Goal: Information Seeking & Learning: Learn about a topic

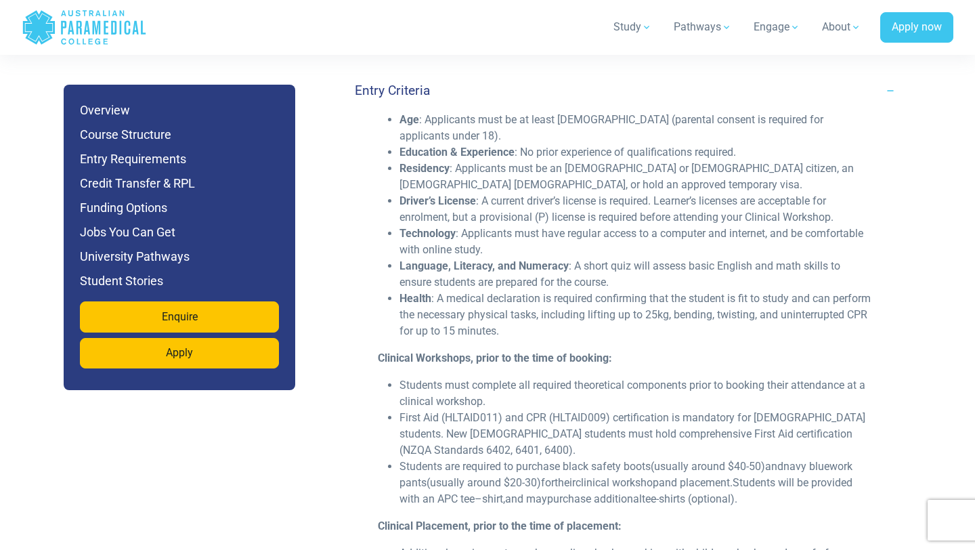
scroll to position [3851, 0]
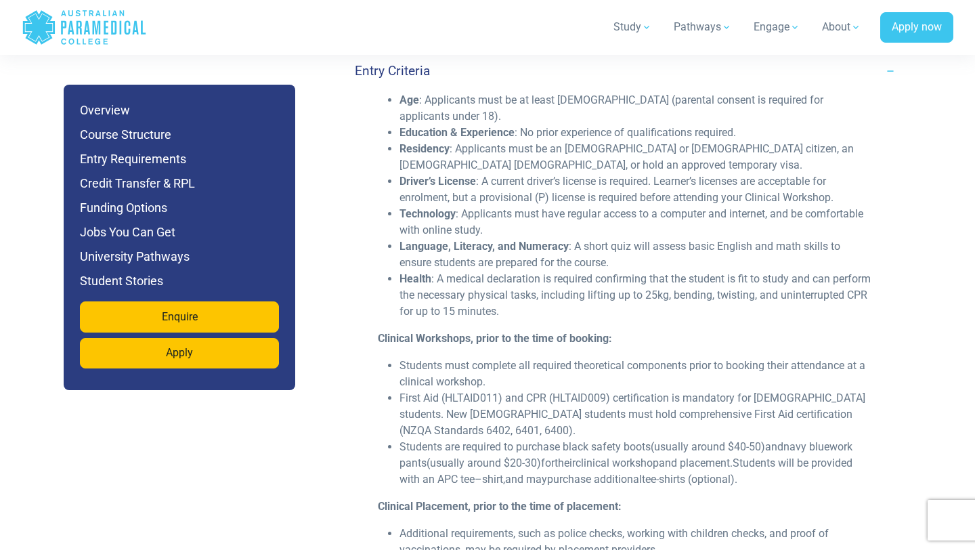
click at [446, 390] on li "First Aid (HLTAID011) and CPR (HLTAID009) certification is mandatory for Austra…" at bounding box center [636, 414] width 473 height 49
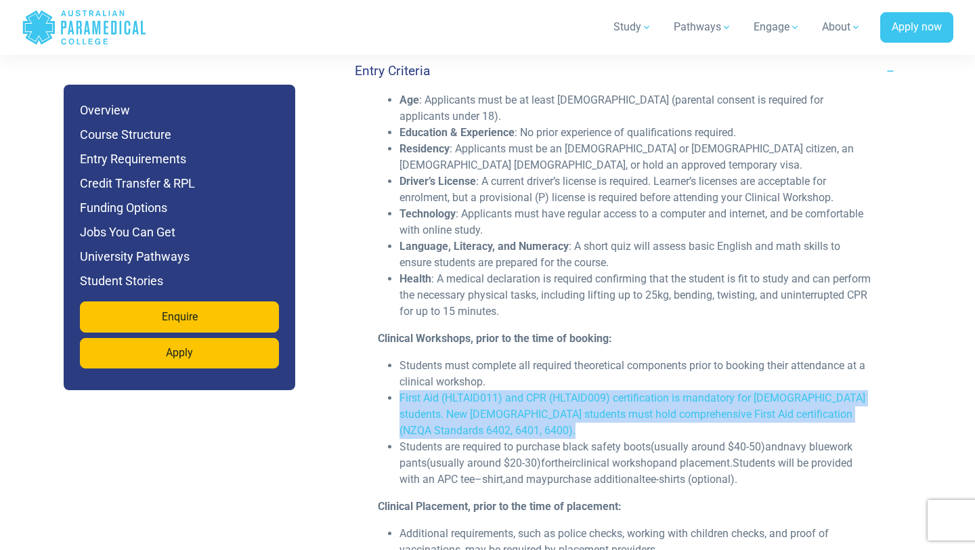
click at [446, 390] on li "First Aid (HLTAID011) and CPR (HLTAID009) certification is mandatory for Austra…" at bounding box center [636, 414] width 473 height 49
click at [488, 390] on li "First Aid (HLTAID011) and CPR (HLTAID009) certification is mandatory for Austra…" at bounding box center [636, 414] width 473 height 49
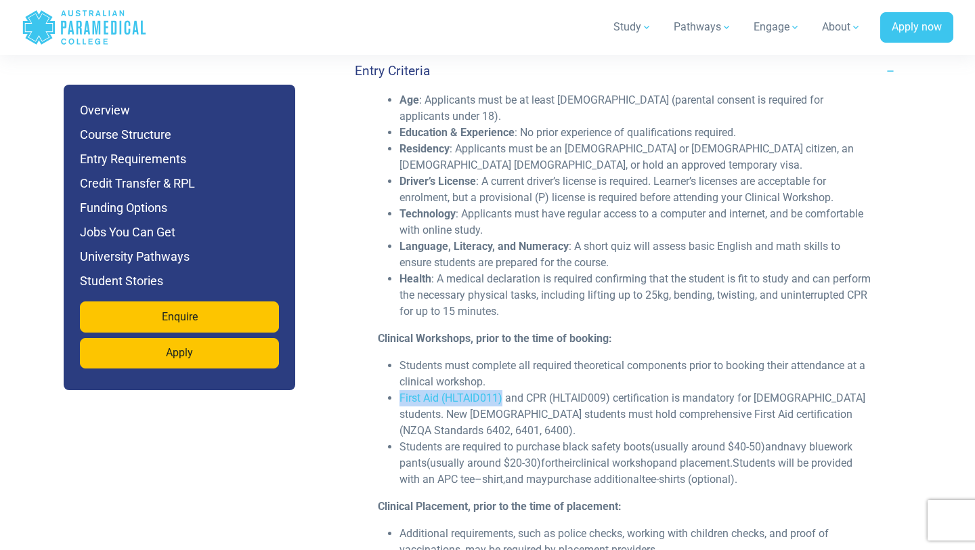
drag, startPoint x: 503, startPoint y: 363, endPoint x: 399, endPoint y: 363, distance: 104.3
click at [399, 363] on ul "Students must complete all required theoretical components prior to booking the…" at bounding box center [625, 423] width 495 height 130
copy li "First Aid (HLTAID011)"
click at [581, 332] on strong "Clinical Workshops, prior to the time of booking:" at bounding box center [495, 338] width 234 height 13
click at [620, 331] on p "Clinical Workshops, prior to the time of booking:" at bounding box center [625, 339] width 495 height 16
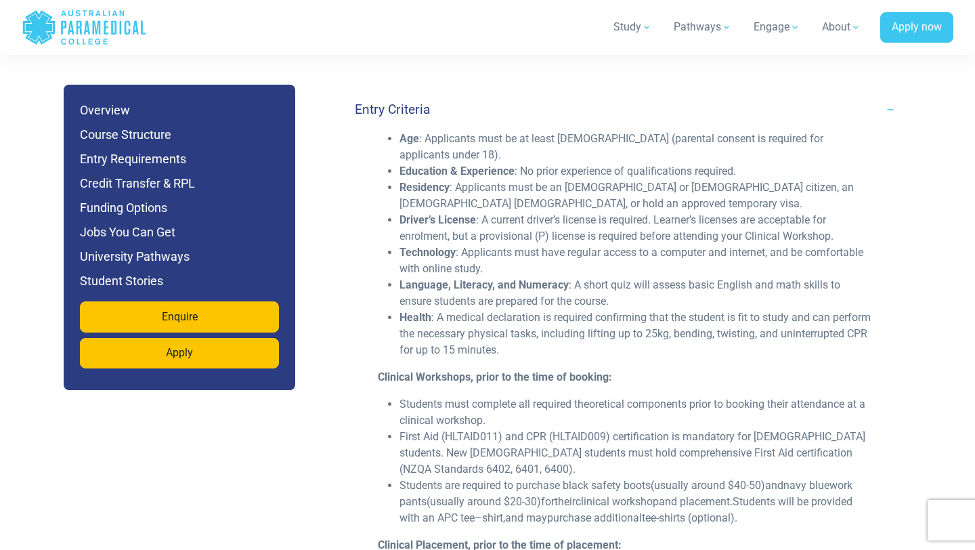
scroll to position [3812, 0]
click at [545, 429] on li "First Aid (HLTAID011) and CPR (HLTAID009) certification is mandatory for Austra…" at bounding box center [636, 453] width 473 height 49
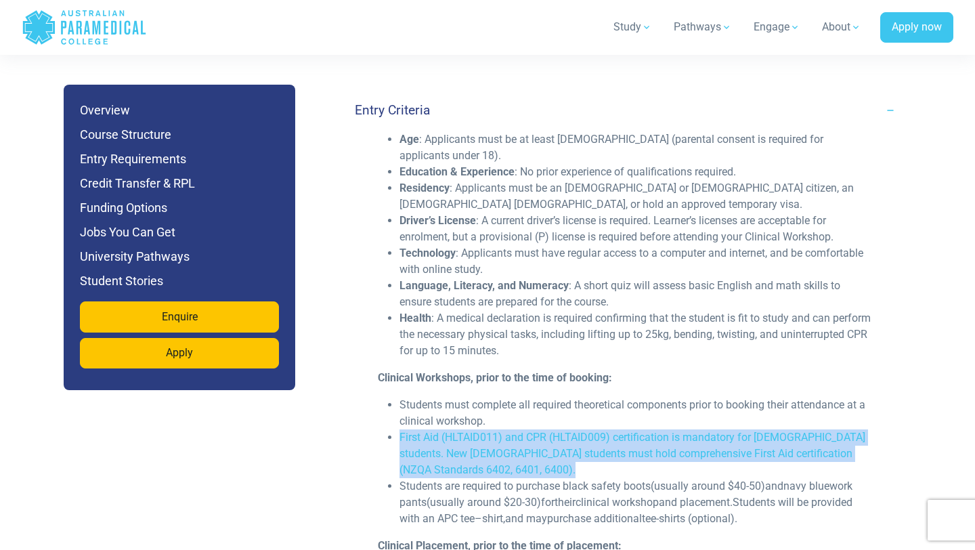
click at [545, 429] on li "First Aid (HLTAID011) and CPR (HLTAID009) certification is mandatory for Austra…" at bounding box center [636, 453] width 473 height 49
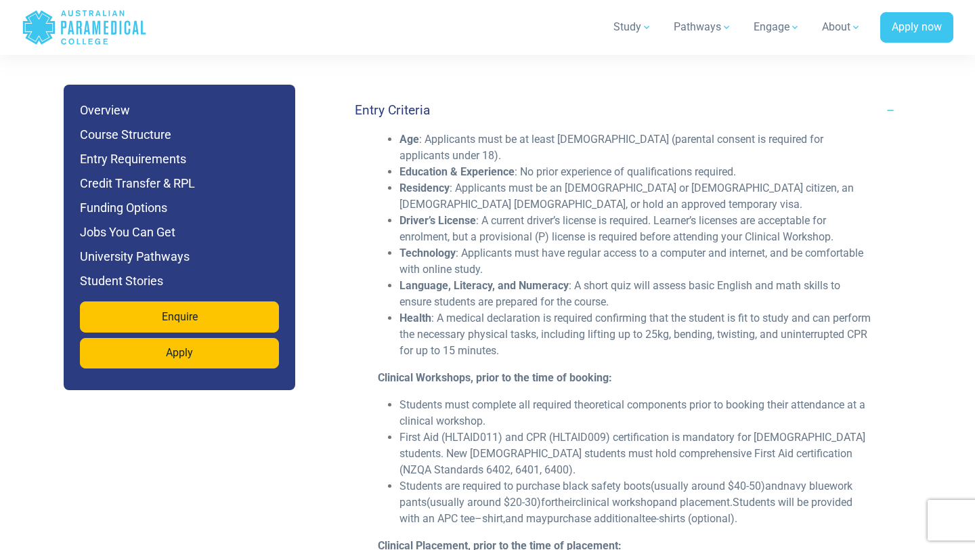
click at [577, 397] on li "Students must complete all required theoretical components prior to booking the…" at bounding box center [636, 413] width 473 height 33
drag, startPoint x: 612, startPoint y: 406, endPoint x: 528, endPoint y: 396, distance: 84.6
click at [528, 429] on li "First Aid (HLTAID011) and CPR (HLTAID009) certification is mandatory for Austra…" at bounding box center [636, 453] width 473 height 49
drag, startPoint x: 528, startPoint y: 401, endPoint x: 610, endPoint y: 401, distance: 81.3
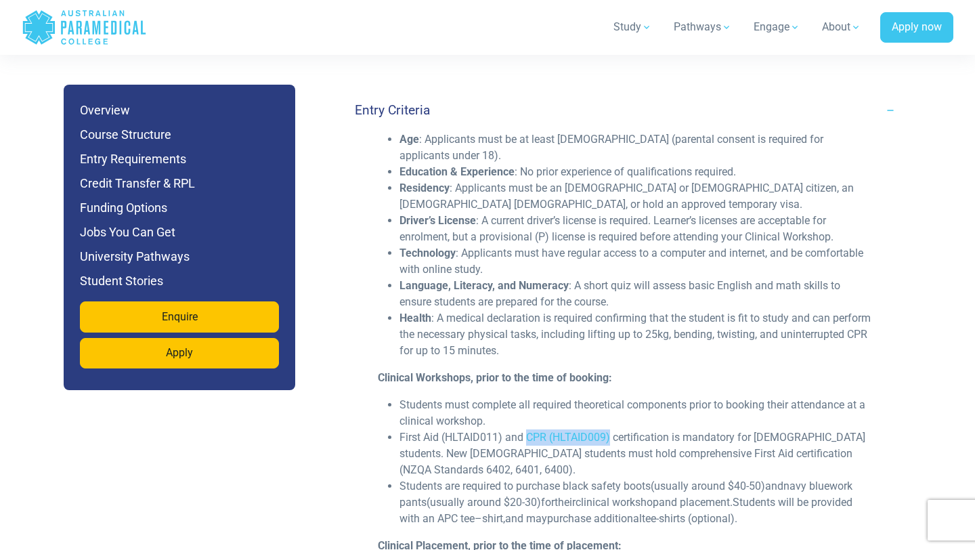
click at [610, 429] on li "First Aid (HLTAID011) and CPR (HLTAID009) certification is mandatory for Austra…" at bounding box center [636, 453] width 473 height 49
copy li "CPR (HLTAID009)"
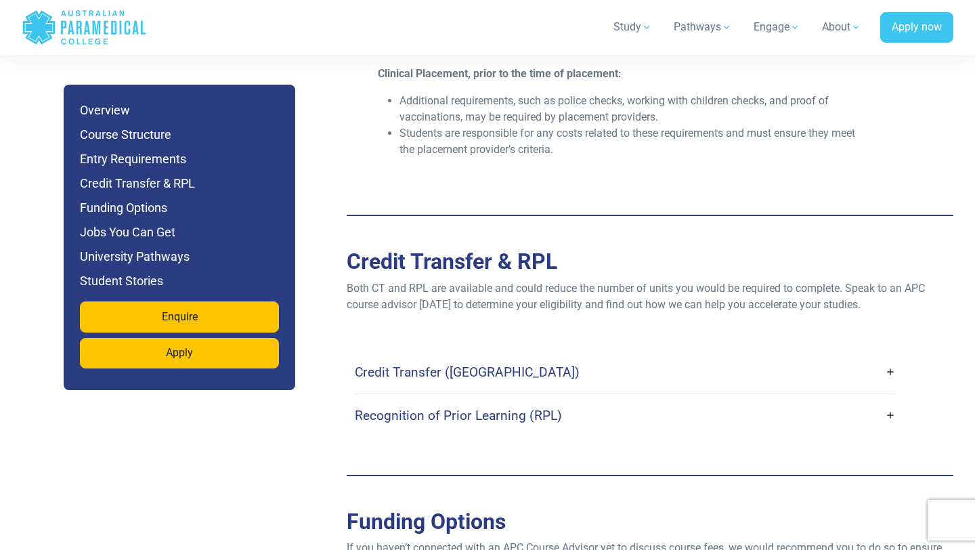
scroll to position [4285, 0]
click at [528, 356] on link "Credit Transfer (CT)" at bounding box center [625, 372] width 541 height 32
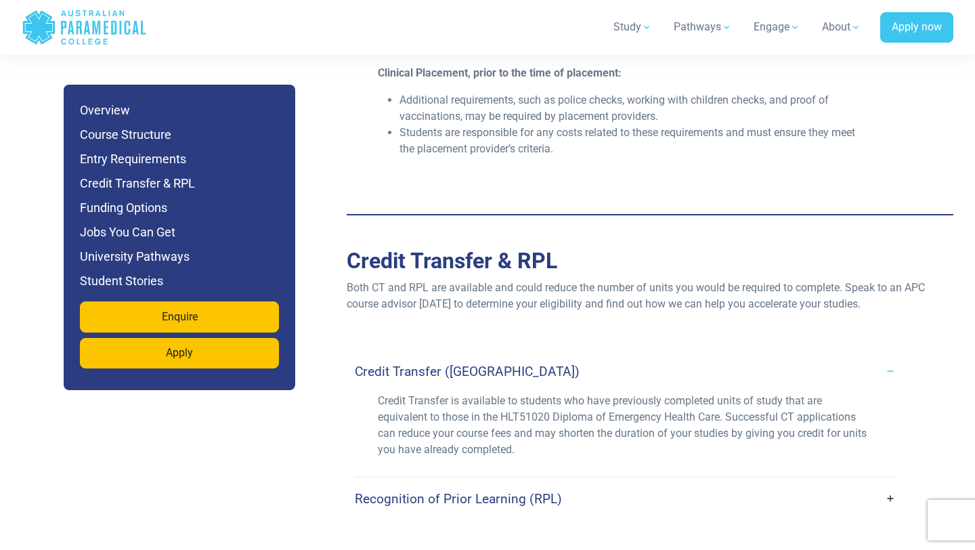
click at [528, 356] on link "Credit Transfer (CT)" at bounding box center [625, 372] width 541 height 32
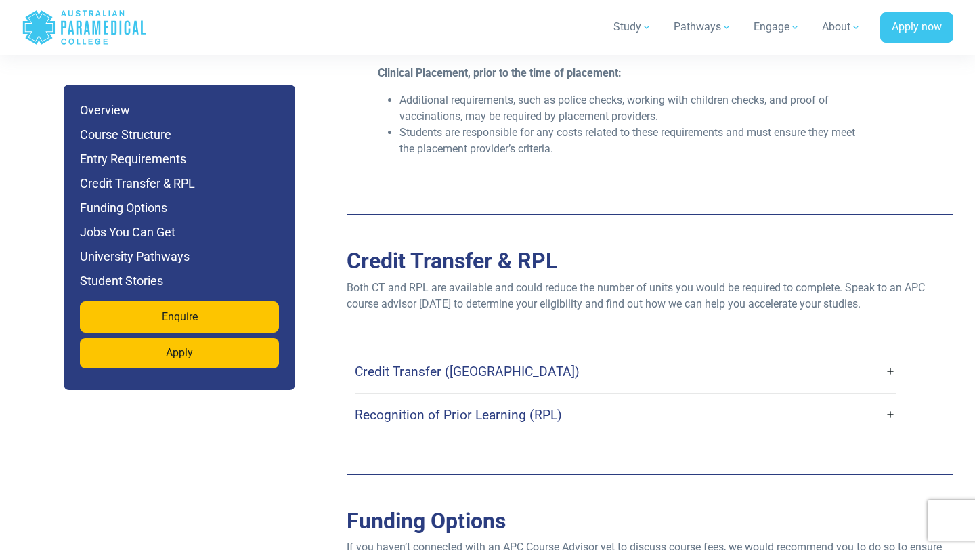
click at [486, 407] on h4 "Recognition of Prior Learning (RPL)" at bounding box center [458, 415] width 207 height 16
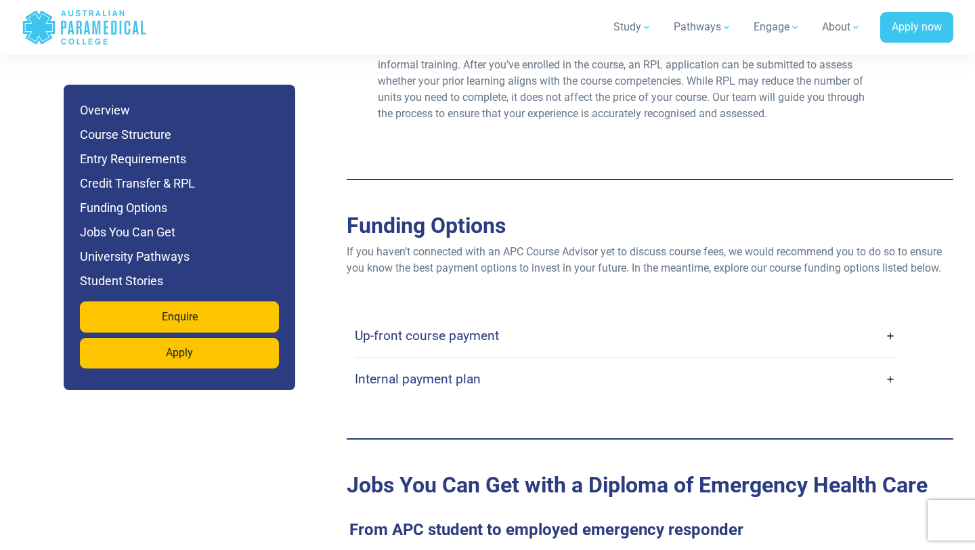
scroll to position [4682, 0]
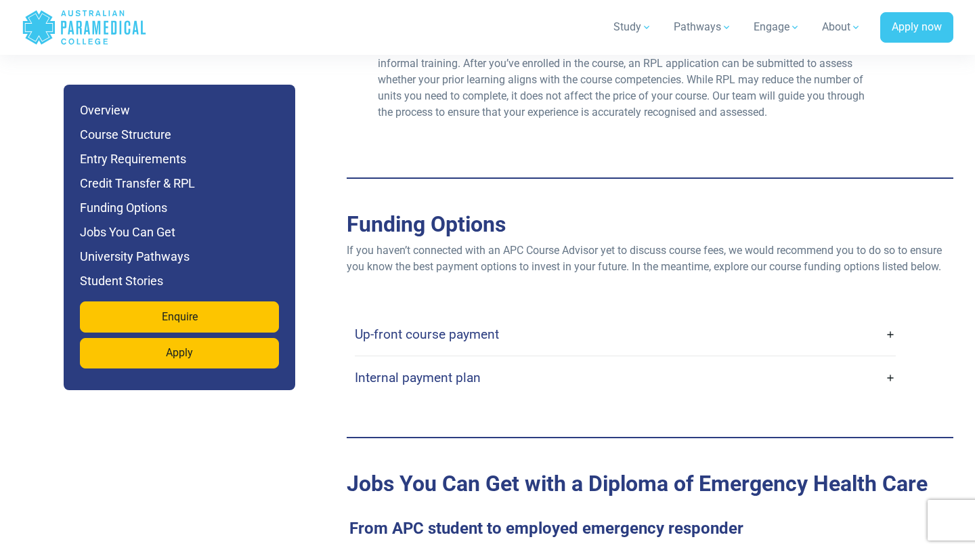
click at [413, 326] on h4 "Up-front course payment" at bounding box center [427, 334] width 144 height 16
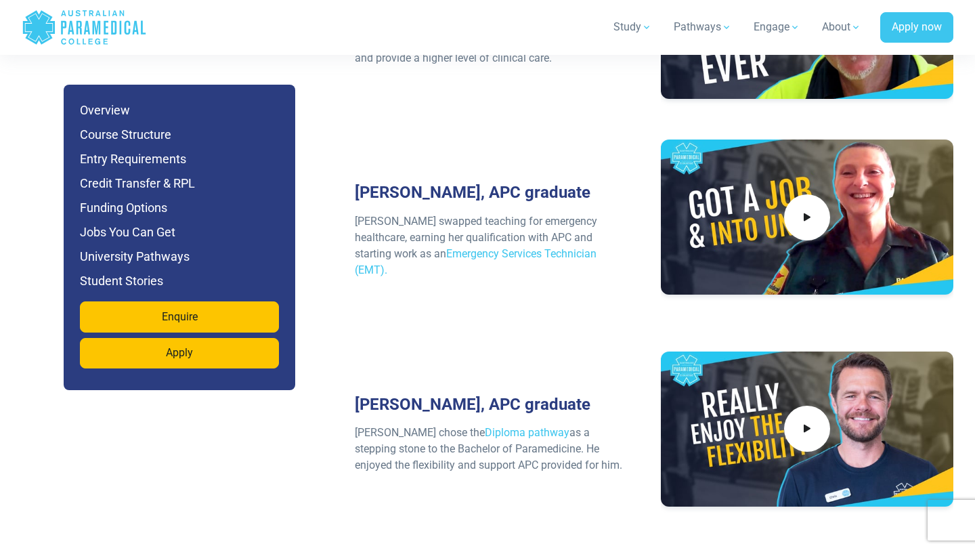
scroll to position [6927, 0]
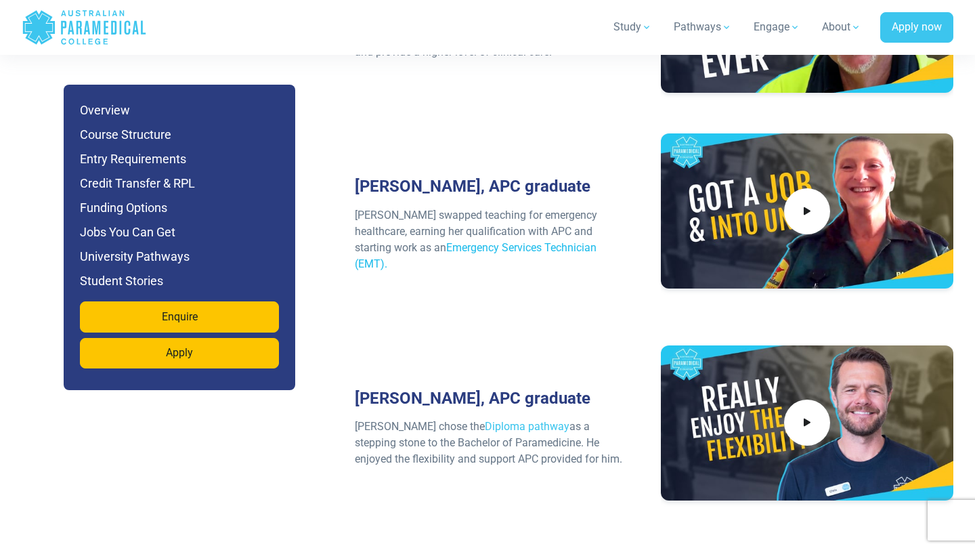
click at [447, 241] on link "Emergency Services Technician (EMT)." at bounding box center [476, 255] width 242 height 29
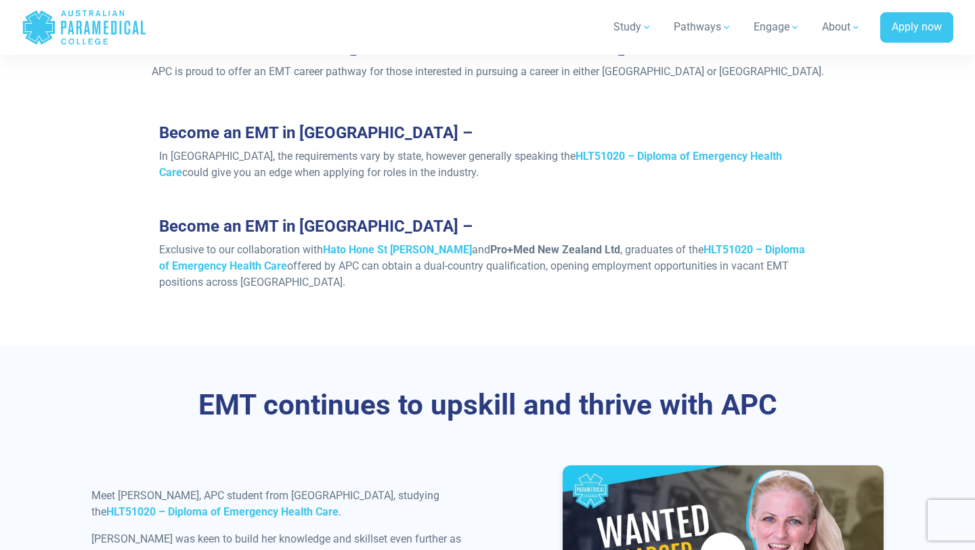
scroll to position [1213, 0]
